Goal: Information Seeking & Learning: Learn about a topic

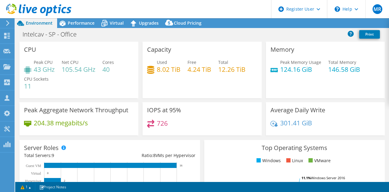
select select "USD"
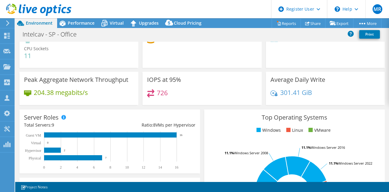
click at [82, 24] on span "Performance" at bounding box center [81, 23] width 27 height 6
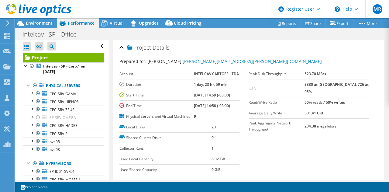
scroll to position [0, 0]
click at [51, 24] on span "Environment" at bounding box center [39, 23] width 27 height 6
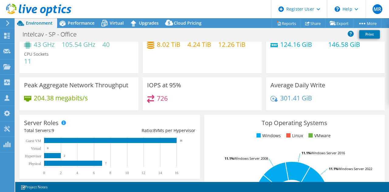
scroll to position [30, 0]
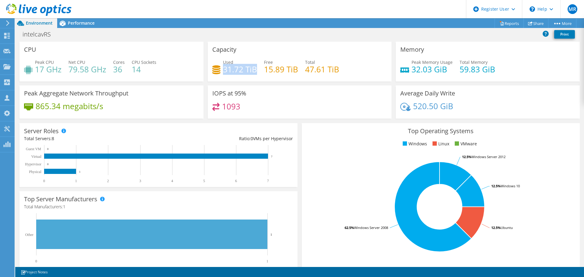
drag, startPoint x: 222, startPoint y: 69, endPoint x: 255, endPoint y: 69, distance: 33.1
click at [255, 69] on h4 "31.72 TiB" at bounding box center [240, 69] width 34 height 7
click at [253, 67] on h4 "31.72 TiB" at bounding box center [240, 69] width 34 height 7
drag, startPoint x: 253, startPoint y: 69, endPoint x: 222, endPoint y: 68, distance: 30.7
click at [223, 68] on h4 "31.72 TiB" at bounding box center [240, 69] width 34 height 7
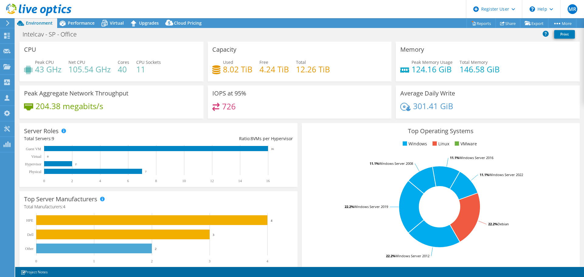
select select "USD"
drag, startPoint x: 222, startPoint y: 68, endPoint x: 250, endPoint y: 68, distance: 27.7
click at [250, 68] on h4 "8.02 TiB" at bounding box center [237, 69] width 29 height 7
click at [245, 68] on h4 "8.02 TiB" at bounding box center [237, 69] width 29 height 7
drag, startPoint x: 249, startPoint y: 70, endPoint x: 222, endPoint y: 71, distance: 26.4
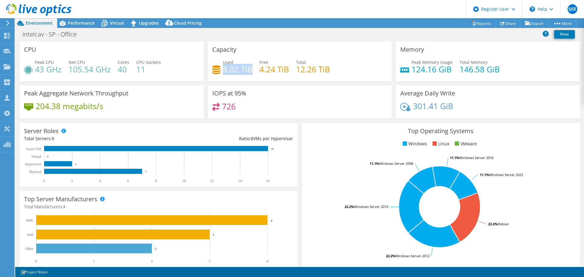
click at [223, 71] on h4 "8.02 TiB" at bounding box center [237, 69] width 29 height 7
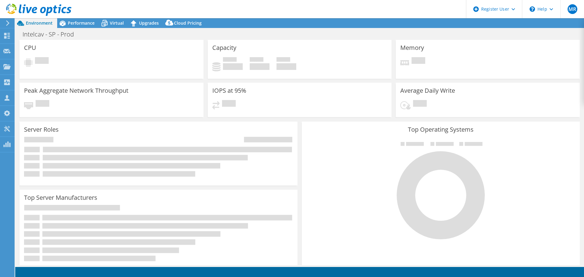
select select "USD"
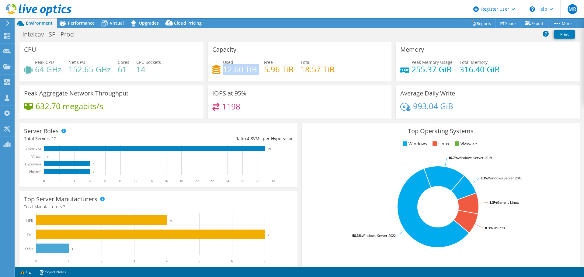
drag, startPoint x: 222, startPoint y: 67, endPoint x: 261, endPoint y: 70, distance: 38.7
click at [261, 70] on div "Used 12.60 TiB Free 5.96 TiB Total 18.57 TiB" at bounding box center [299, 69] width 175 height 20
click at [254, 67] on h4 "12.60 TiB" at bounding box center [240, 69] width 34 height 7
drag, startPoint x: 255, startPoint y: 68, endPoint x: 223, endPoint y: 69, distance: 32.2
click at [223, 69] on div "Used 12.60 TiB Free 5.96 TiB Total 18.57 TiB" at bounding box center [299, 69] width 175 height 20
